Goal: Transaction & Acquisition: Subscribe to service/newsletter

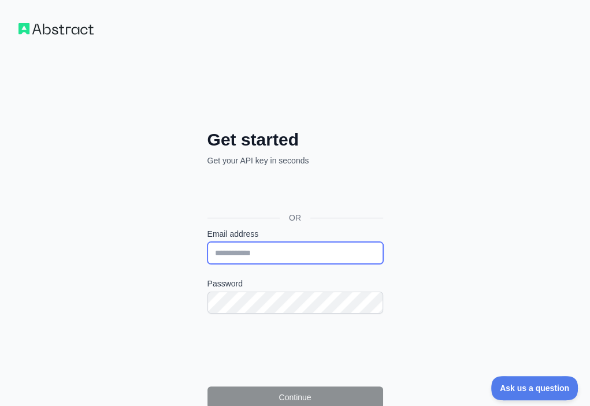
click at [207, 242] on input "Email address" at bounding box center [295, 253] width 176 height 22
paste input "**********"
type input "**********"
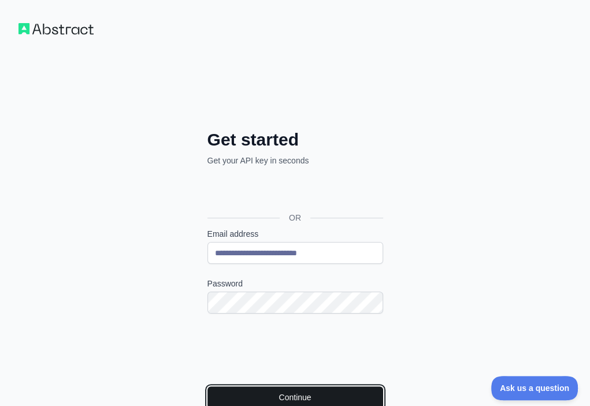
click at [207, 386] on button "Continue" at bounding box center [295, 397] width 176 height 22
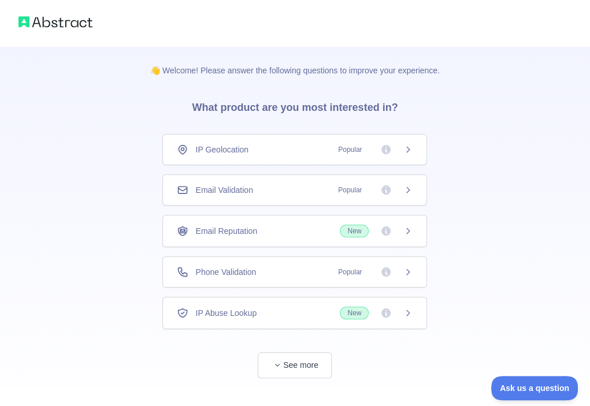
click at [272, 180] on div "Email Validation Popular" at bounding box center [294, 189] width 265 height 31
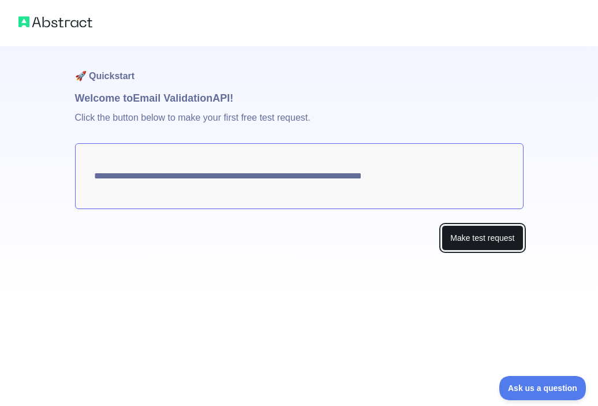
click at [467, 234] on button "Make test request" at bounding box center [482, 238] width 81 height 26
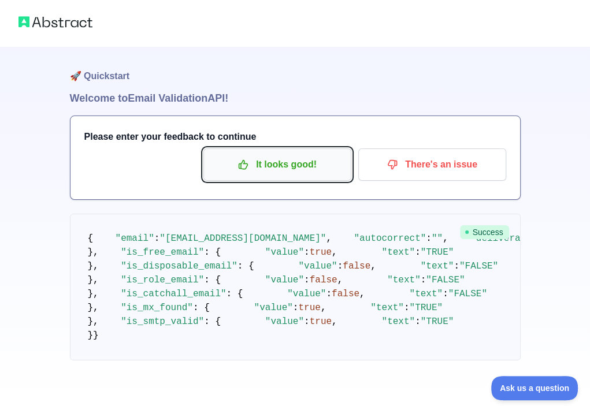
click at [297, 160] on p "It looks good!" at bounding box center [277, 165] width 131 height 20
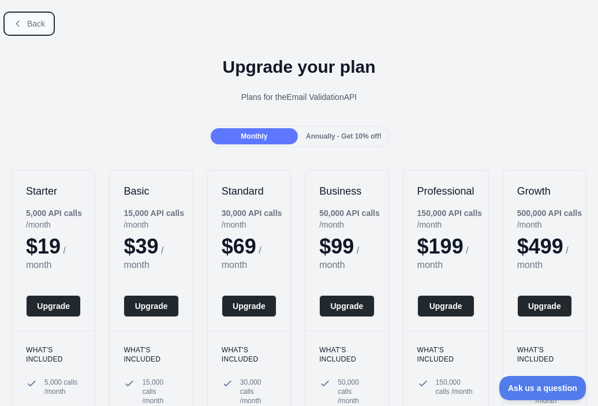
click at [37, 26] on span "Back" at bounding box center [36, 23] width 18 height 9
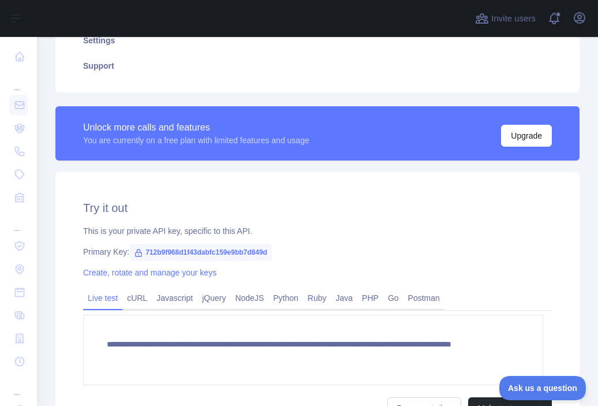
scroll to position [289, 0]
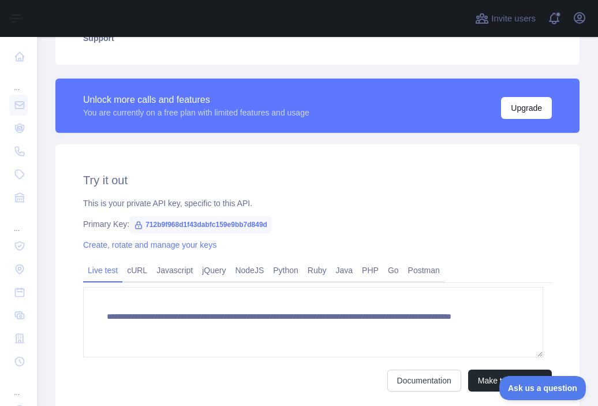
click at [237, 222] on span "712b9f968d1f43dabfc159e9bb7d849d" at bounding box center [200, 224] width 143 height 17
copy span "712b9f968d1f43dabfc159e9bb7d849d"
